Goal: Find specific fact: Find specific fact

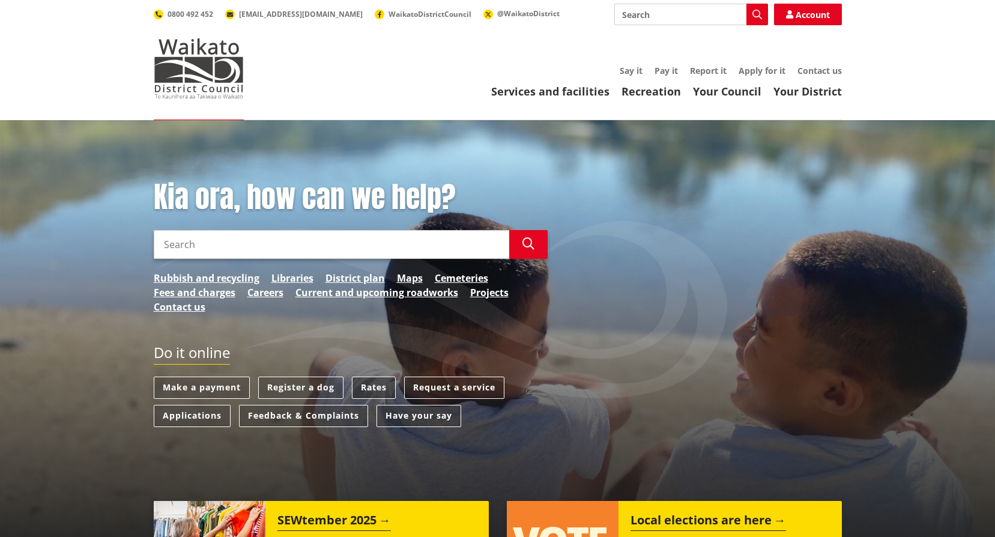
click at [382, 385] on link "Rates" at bounding box center [374, 387] width 44 height 22
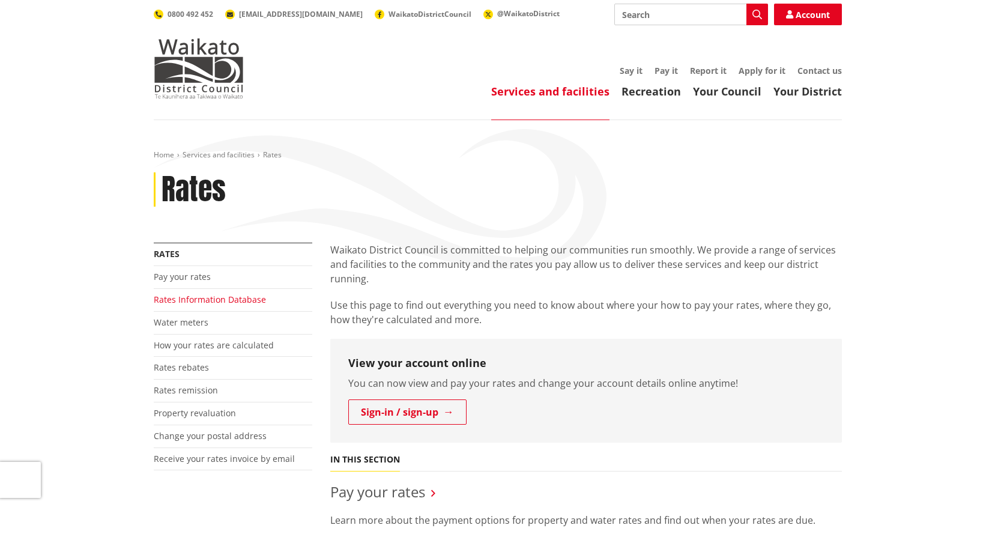
click at [178, 298] on link "Rates Information Database" at bounding box center [210, 299] width 112 height 11
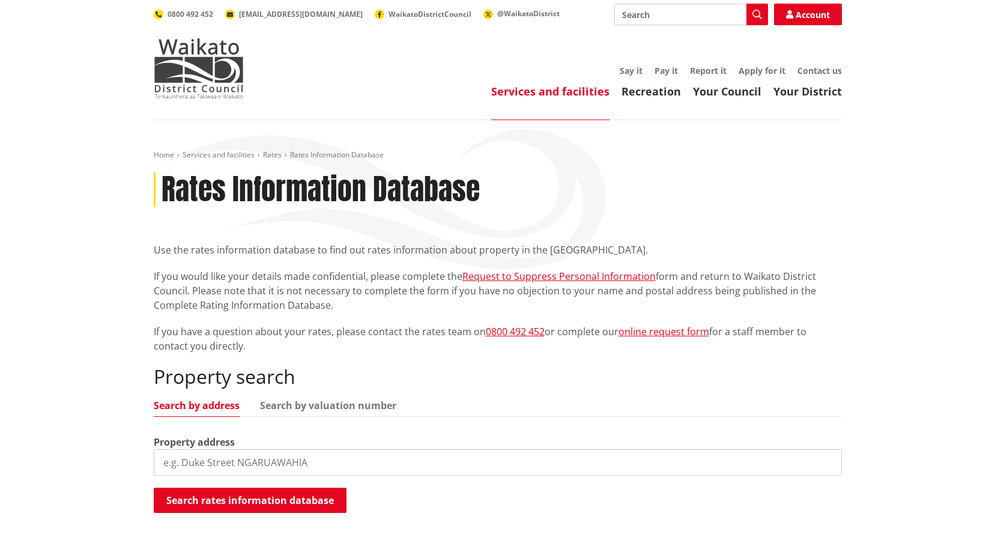
click at [284, 461] on input "search" at bounding box center [498, 462] width 688 height 26
type input "892 Waingaro ro"
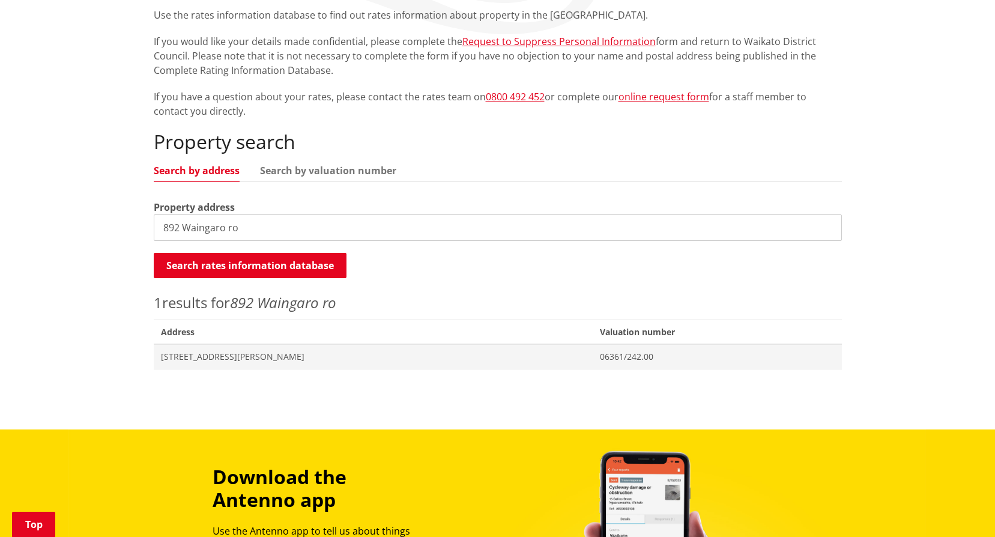
scroll to position [240, 0]
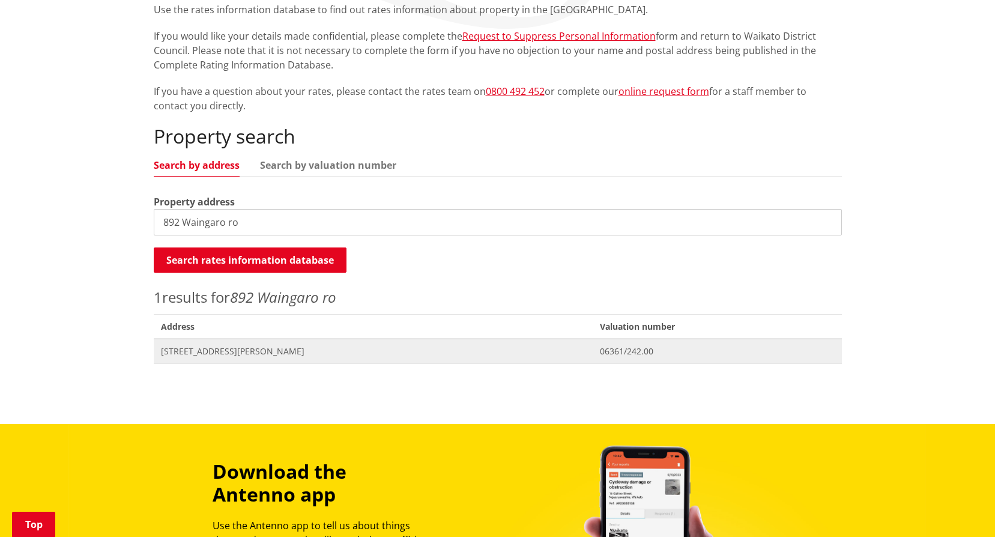
click at [220, 354] on span "892 Waingaro Road GLEN MASSEY" at bounding box center [373, 351] width 425 height 12
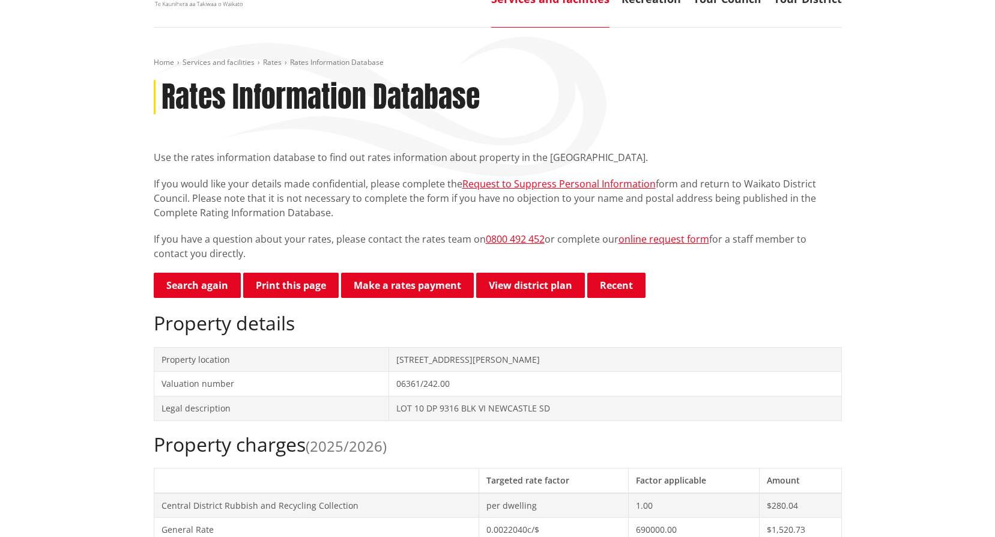
scroll to position [120, 0]
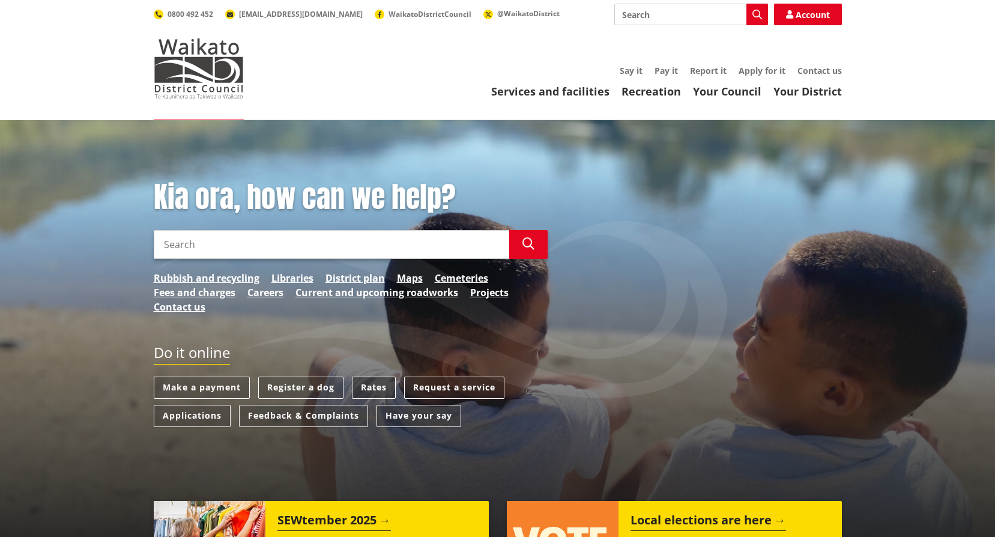
click at [381, 386] on link "Rates" at bounding box center [374, 387] width 44 height 22
type input "authority"
click at [525, 239] on icon "button" at bounding box center [528, 244] width 12 height 12
